Goal: Find specific page/section: Find specific page/section

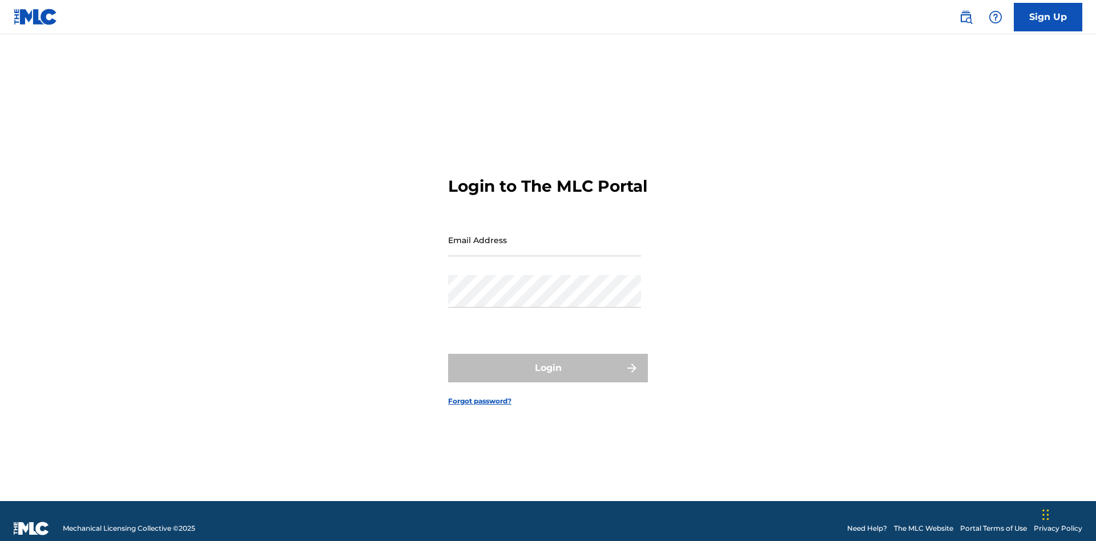
scroll to position [15, 0]
click at [545, 235] on input "Email Address" at bounding box center [544, 240] width 193 height 33
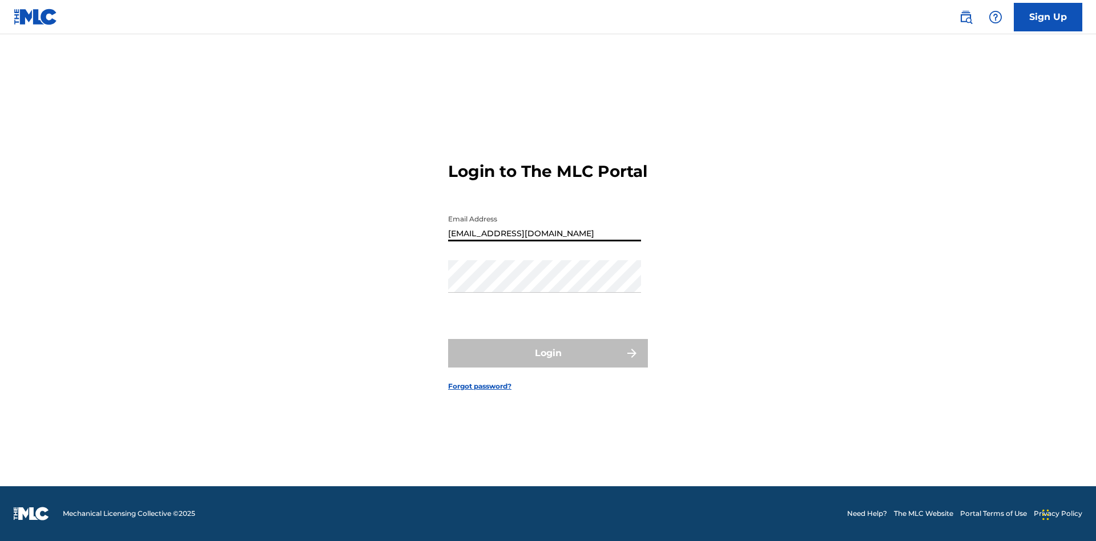
type input "Duke.McTesterson@gmail.com"
click at [548, 363] on button "Login" at bounding box center [548, 353] width 200 height 29
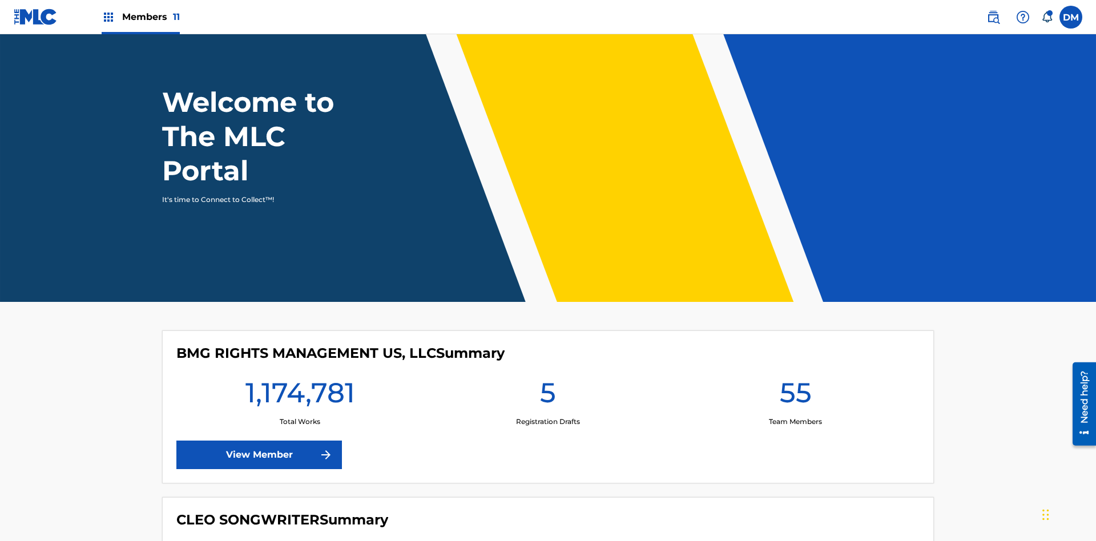
click at [140, 17] on span "Members 11" at bounding box center [151, 16] width 58 height 13
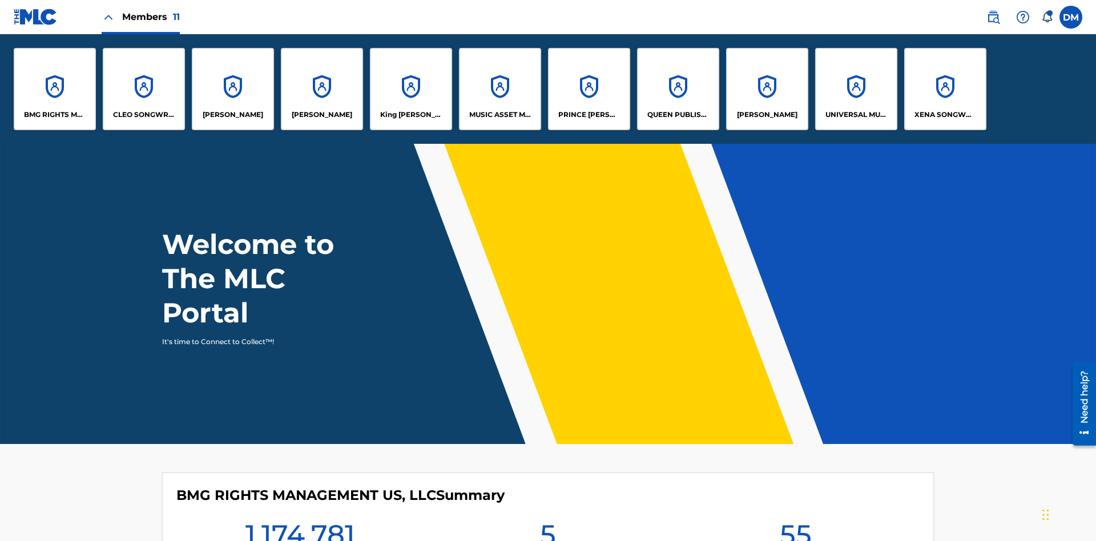
click at [410, 115] on p "King McTesterson" at bounding box center [411, 115] width 62 height 10
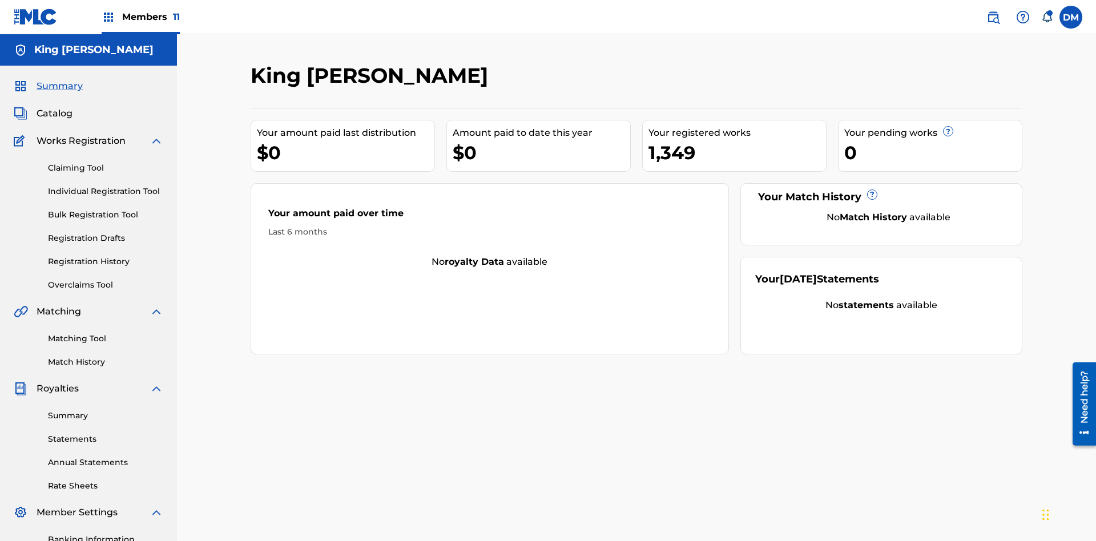
click at [54, 107] on span "Catalog" at bounding box center [55, 114] width 36 height 14
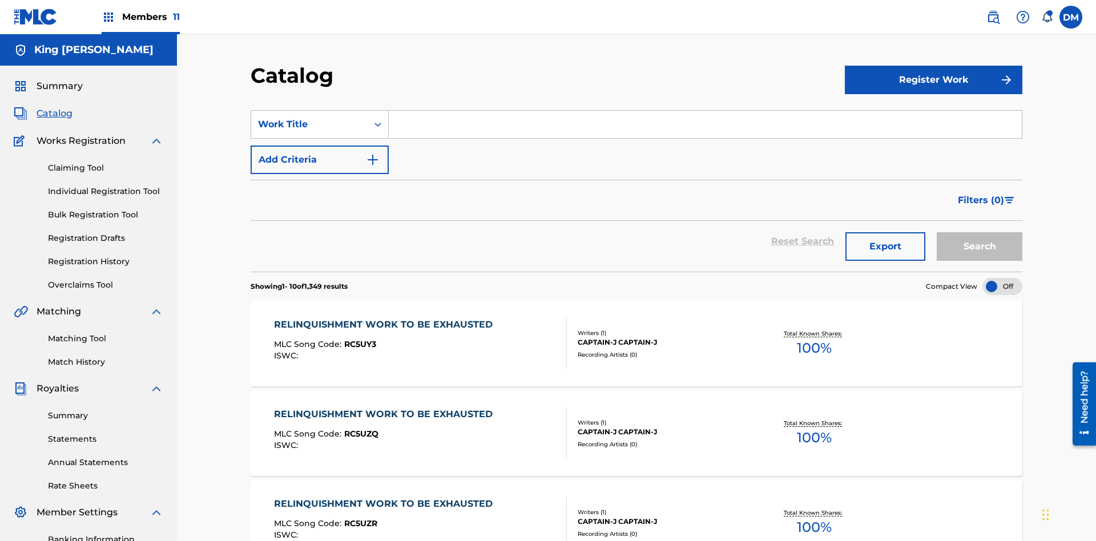
scroll to position [210, 0]
